Goal: Information Seeking & Learning: Find specific fact

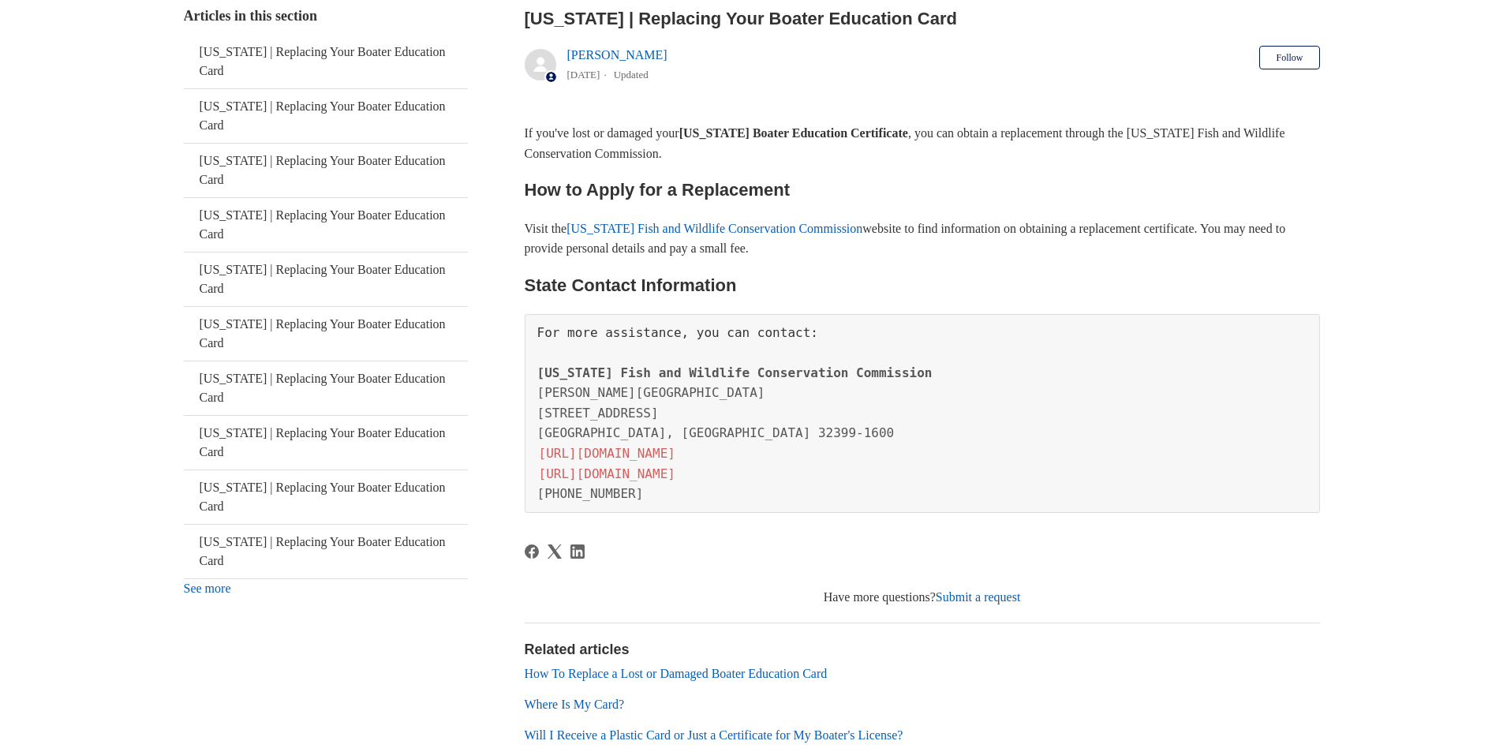
scroll to position [438, 0]
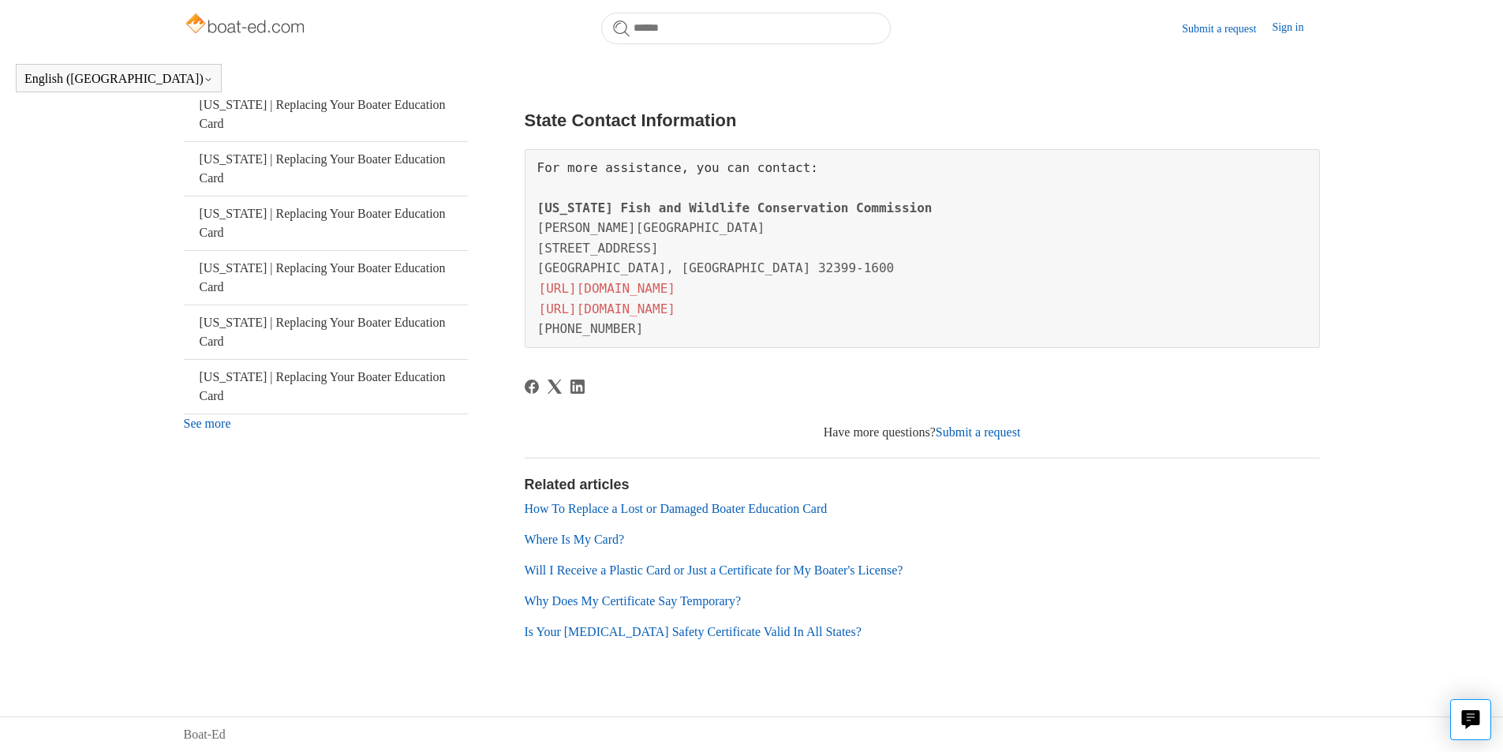
click at [597, 533] on link "Where Is My Card?" at bounding box center [575, 539] width 100 height 13
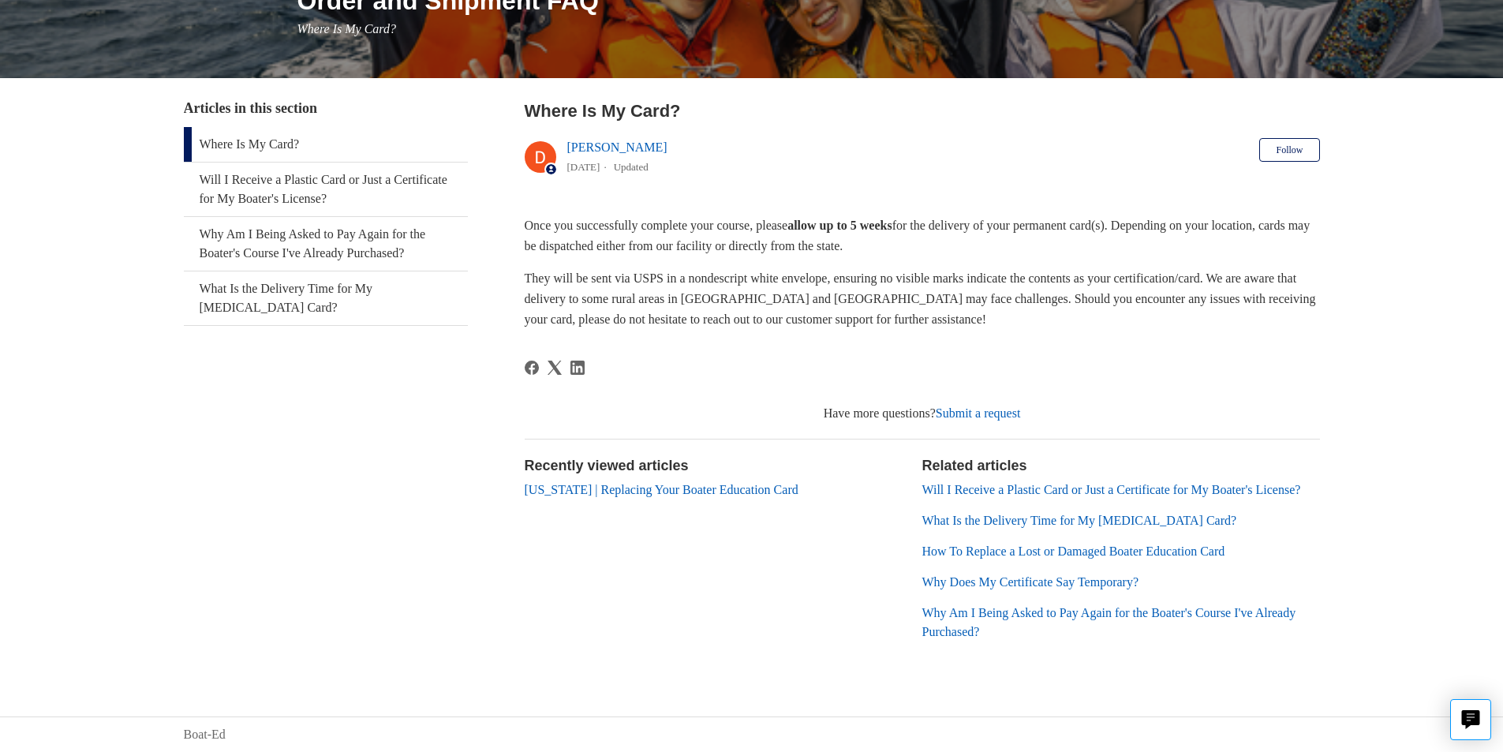
scroll to position [244, 0]
drag, startPoint x: 516, startPoint y: 488, endPoint x: 696, endPoint y: 297, distance: 262.3
click at [539, 465] on div "Articles in this section Where Is My Card? Will I Receive a Plastic Card or Jus…" at bounding box center [752, 383] width 1136 height 571
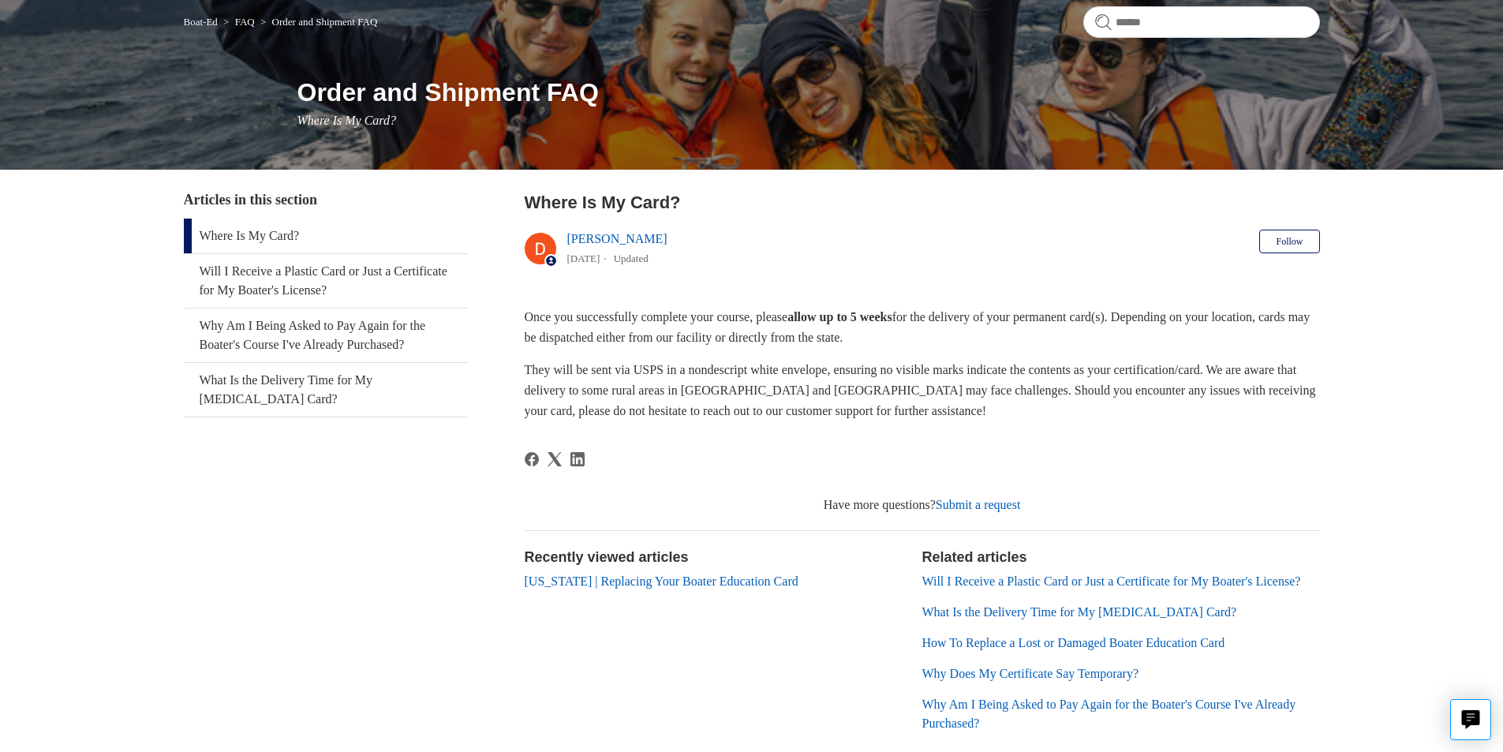
scroll to position [0, 0]
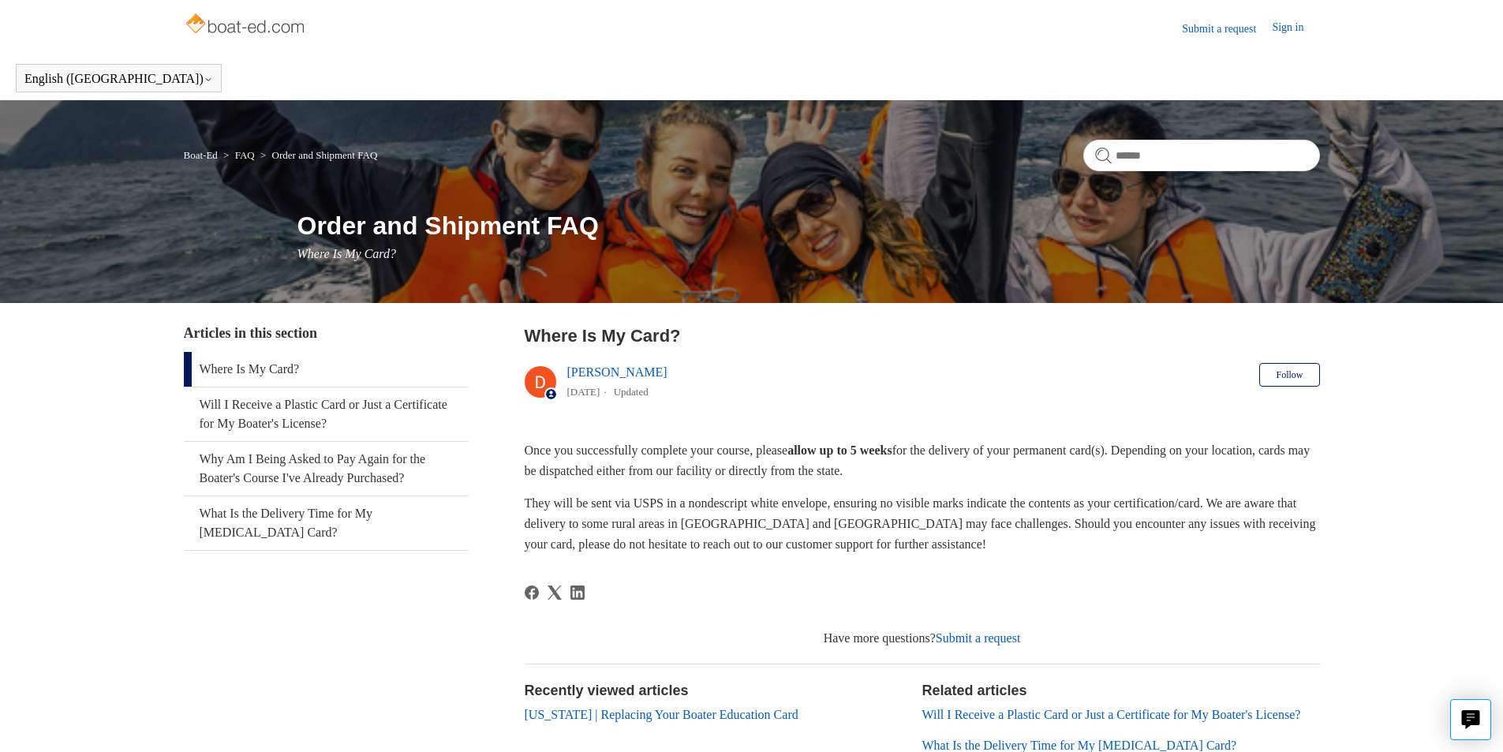
click at [21, 382] on main "Boat-Ed FAQ Order and Shipment FAQ Order and Shipment FAQ Where Is My Card? Art…" at bounding box center [751, 497] width 1503 height 794
click at [248, 375] on link "Where Is My Card?" at bounding box center [326, 369] width 284 height 35
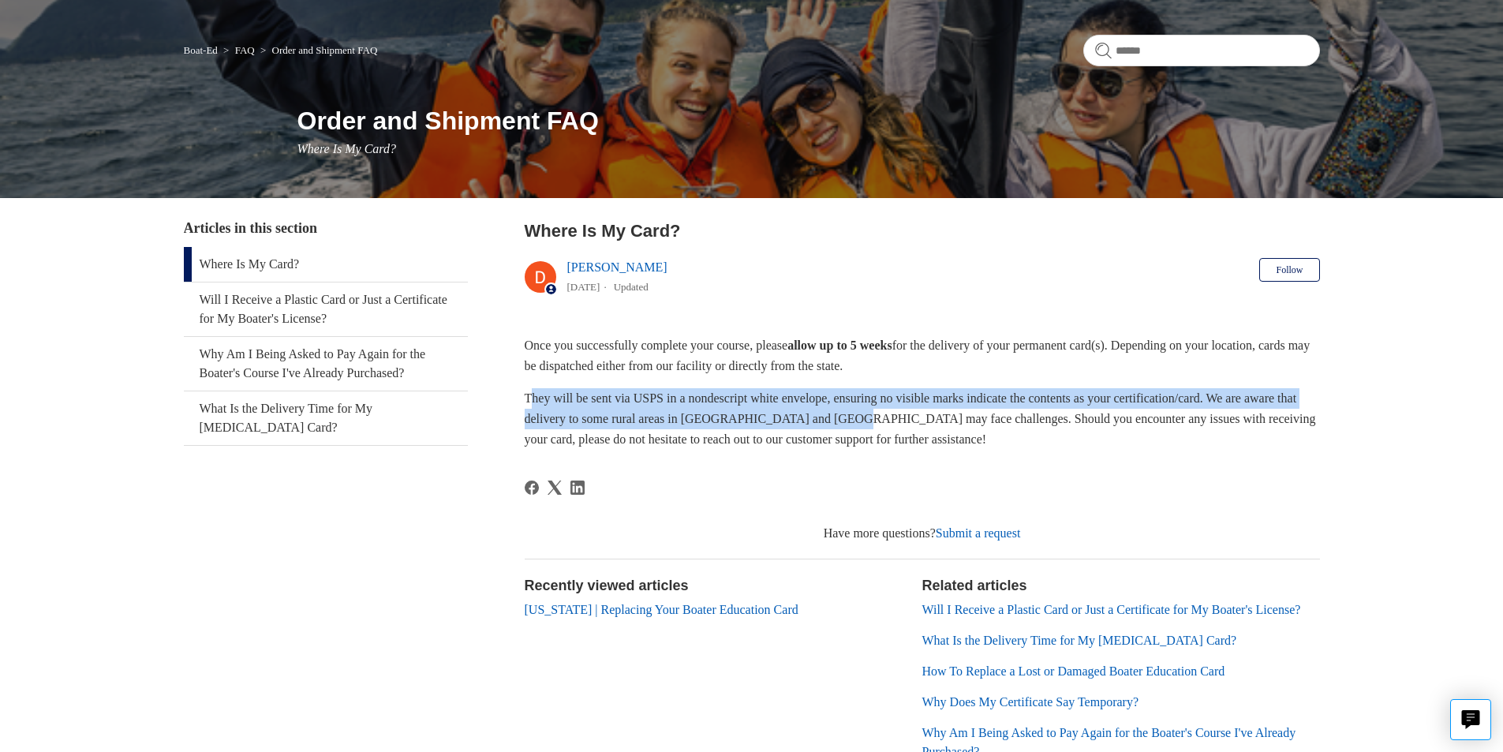
drag, startPoint x: 533, startPoint y: 394, endPoint x: 914, endPoint y: 421, distance: 381.2
click at [918, 421] on p "They will be sent via USPS in a nondescript white envelope, ensuring no visible…" at bounding box center [922, 418] width 795 height 61
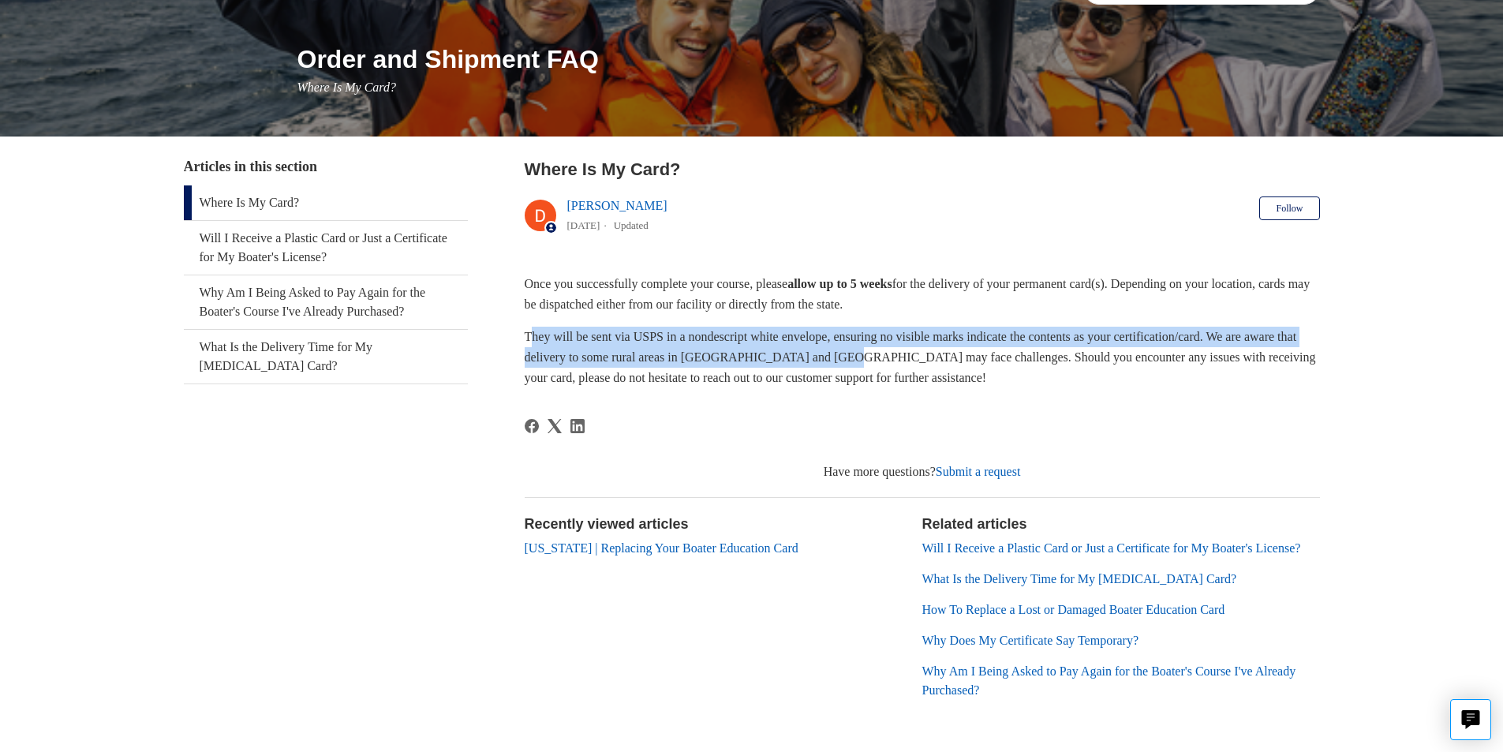
scroll to position [211, 0]
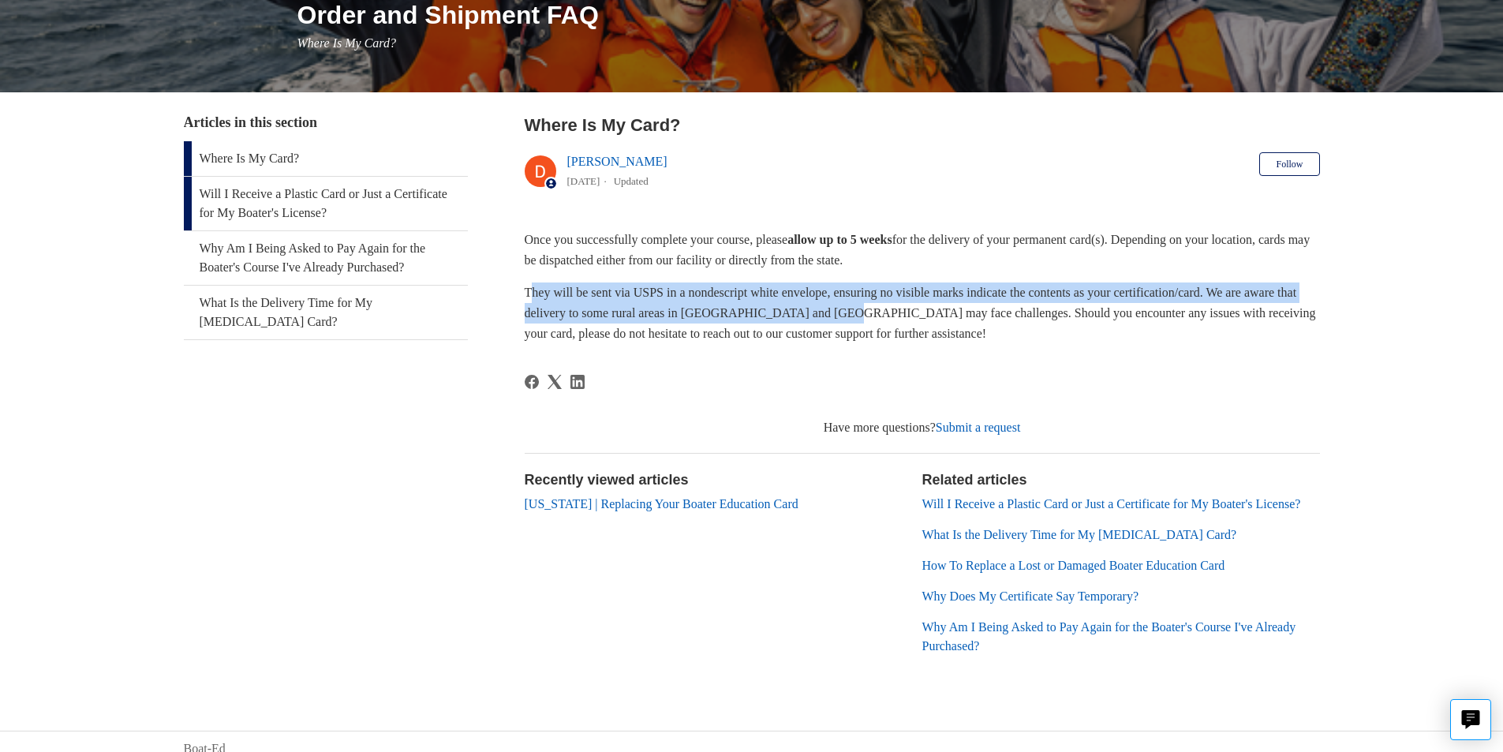
click at [380, 205] on link "Will I Receive a Plastic Card or Just a Certificate for My Boater's License?" at bounding box center [326, 204] width 284 height 54
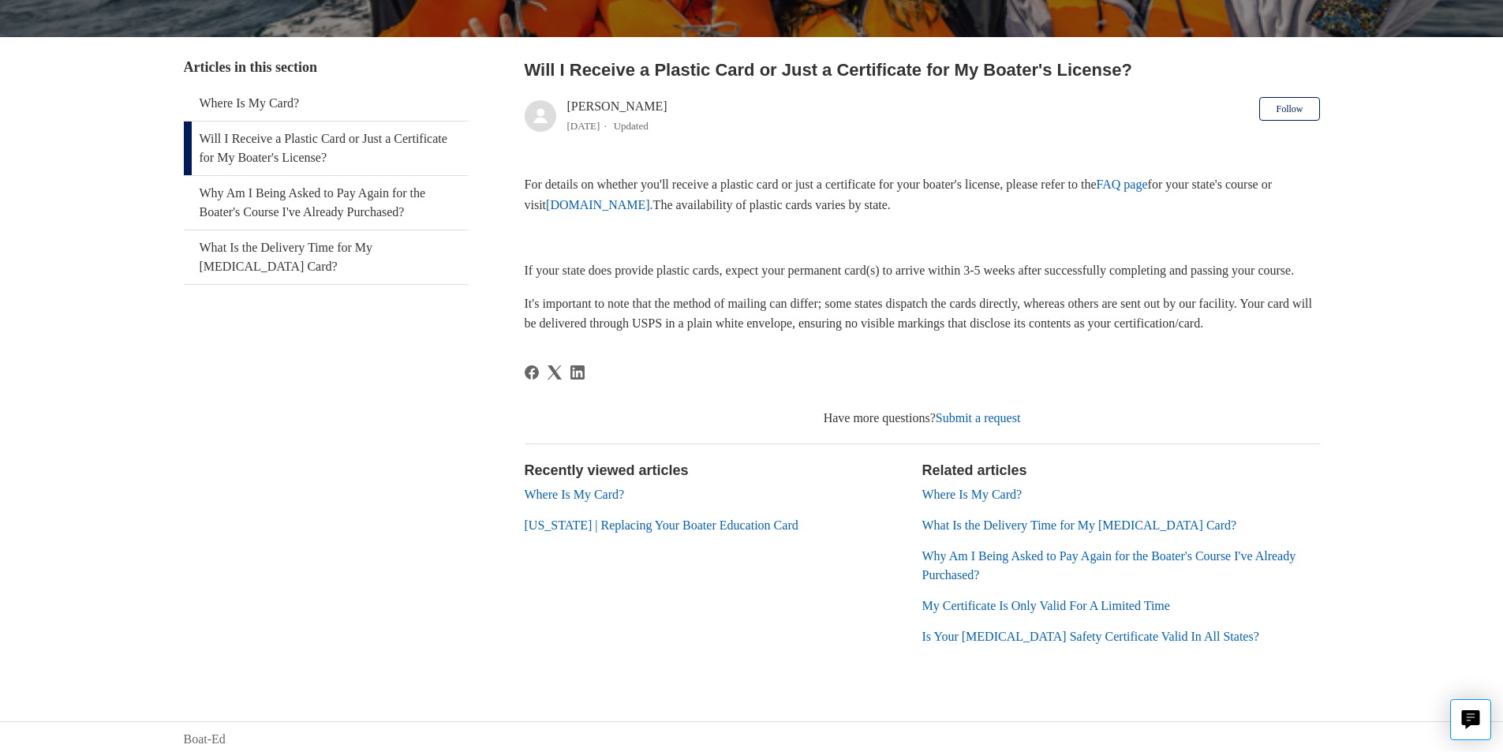
scroll to position [311, 0]
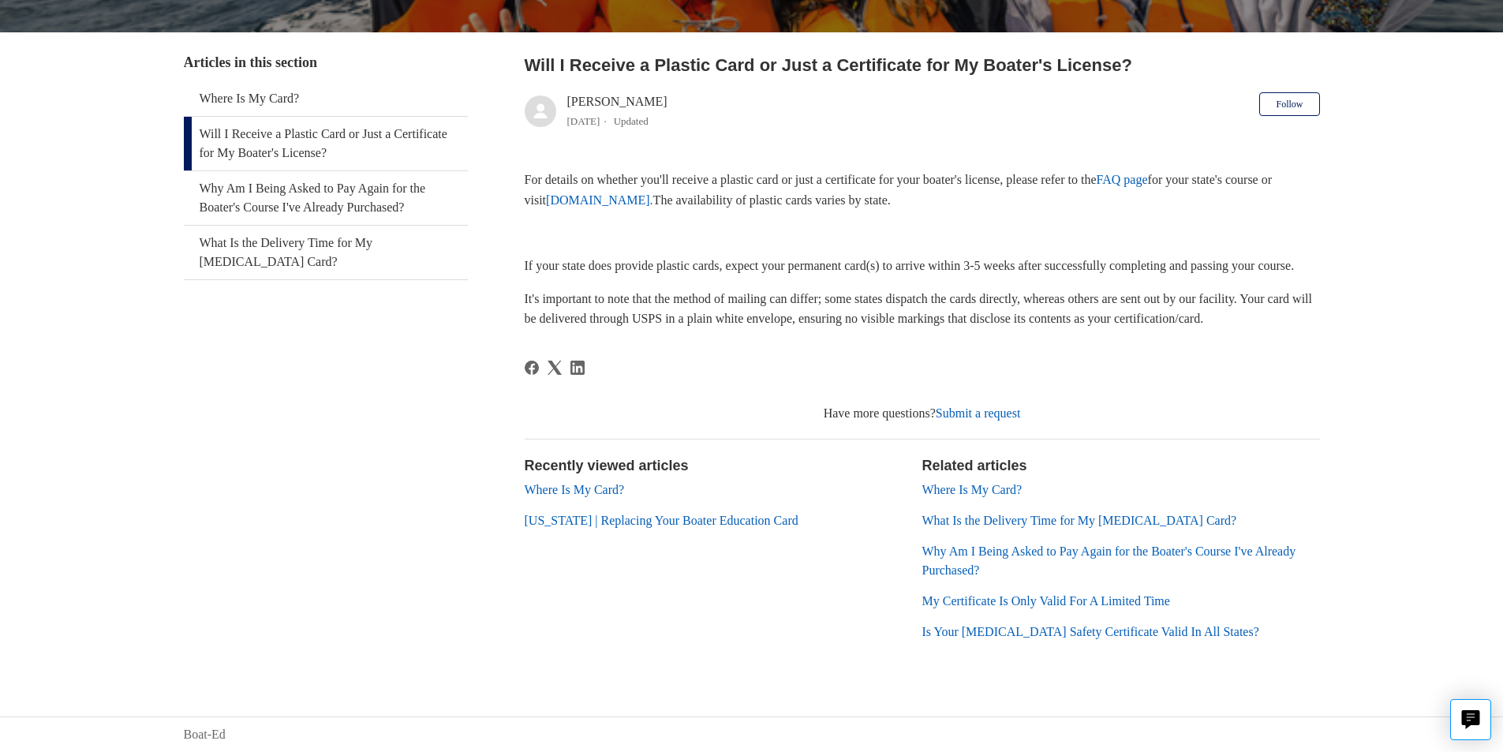
click at [598, 479] on section "Recently viewed articles Where Is My Card? Florida | Replacing Your Boater Educ…" at bounding box center [724, 554] width 398 height 198
click at [605, 495] on link "Where Is My Card?" at bounding box center [575, 489] width 100 height 13
